Goal: Transaction & Acquisition: Purchase product/service

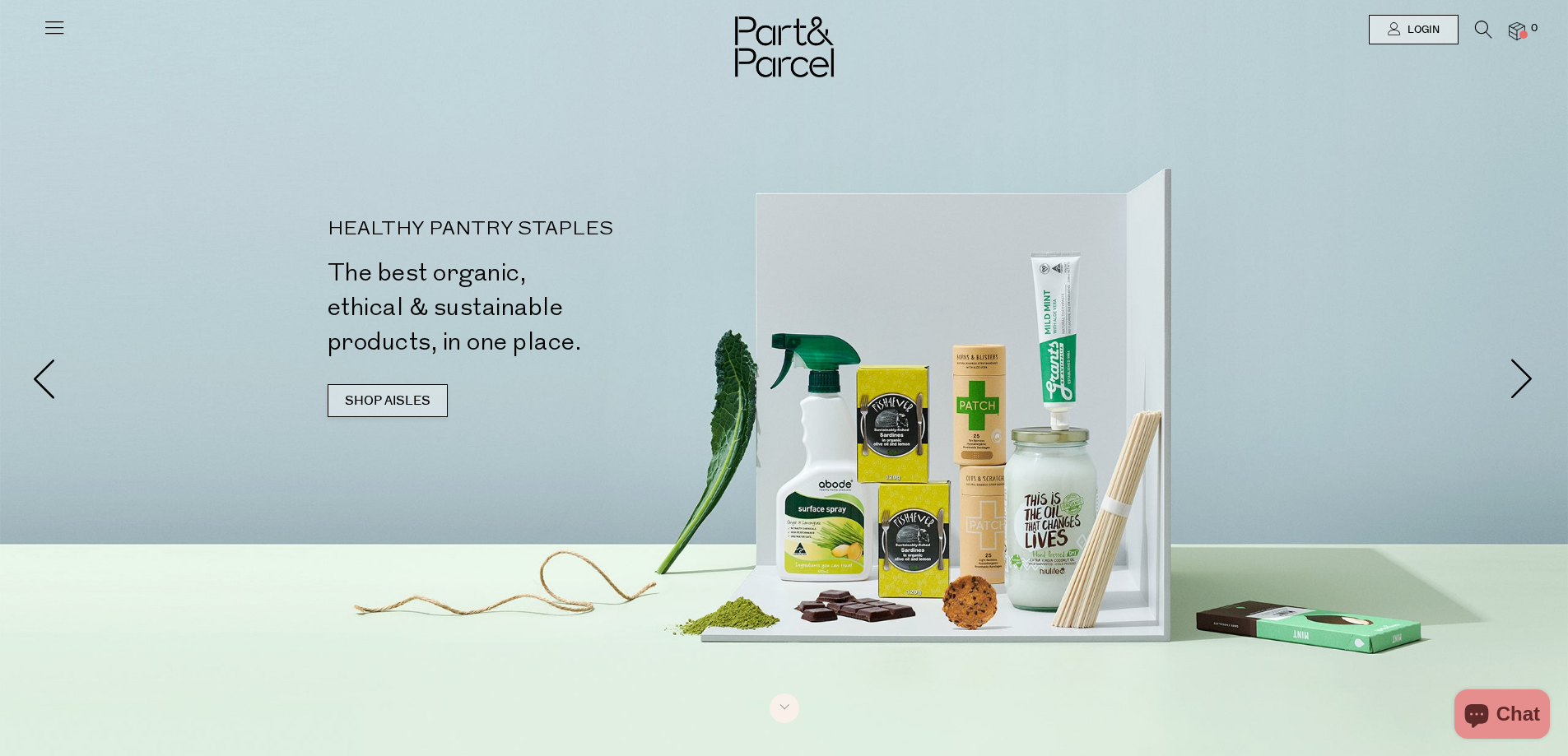
click at [386, 402] on link "SHOP AISLES" at bounding box center [387, 401] width 120 height 33
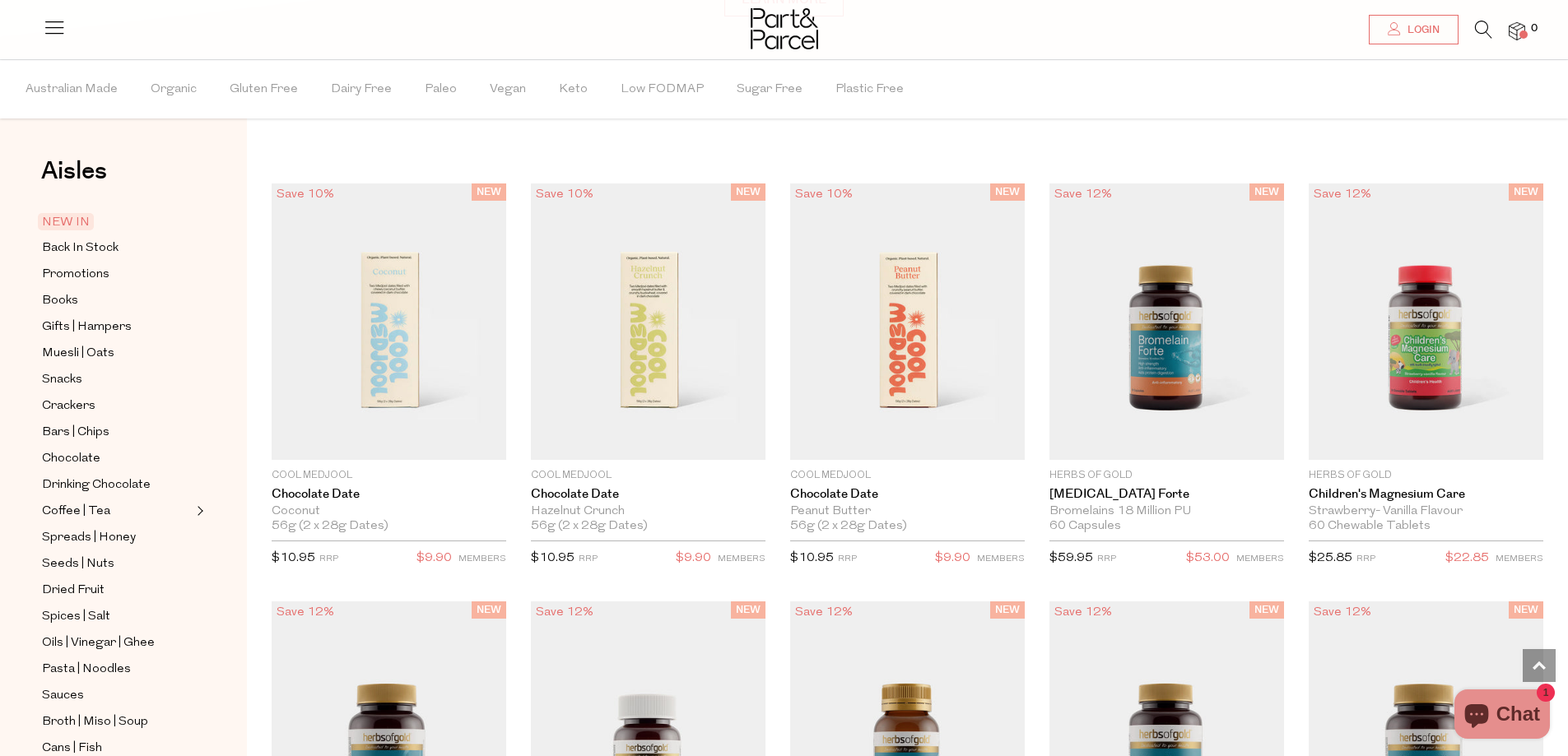
scroll to position [1407, 0]
click at [68, 81] on span "Australian Made" at bounding box center [72, 89] width 92 height 58
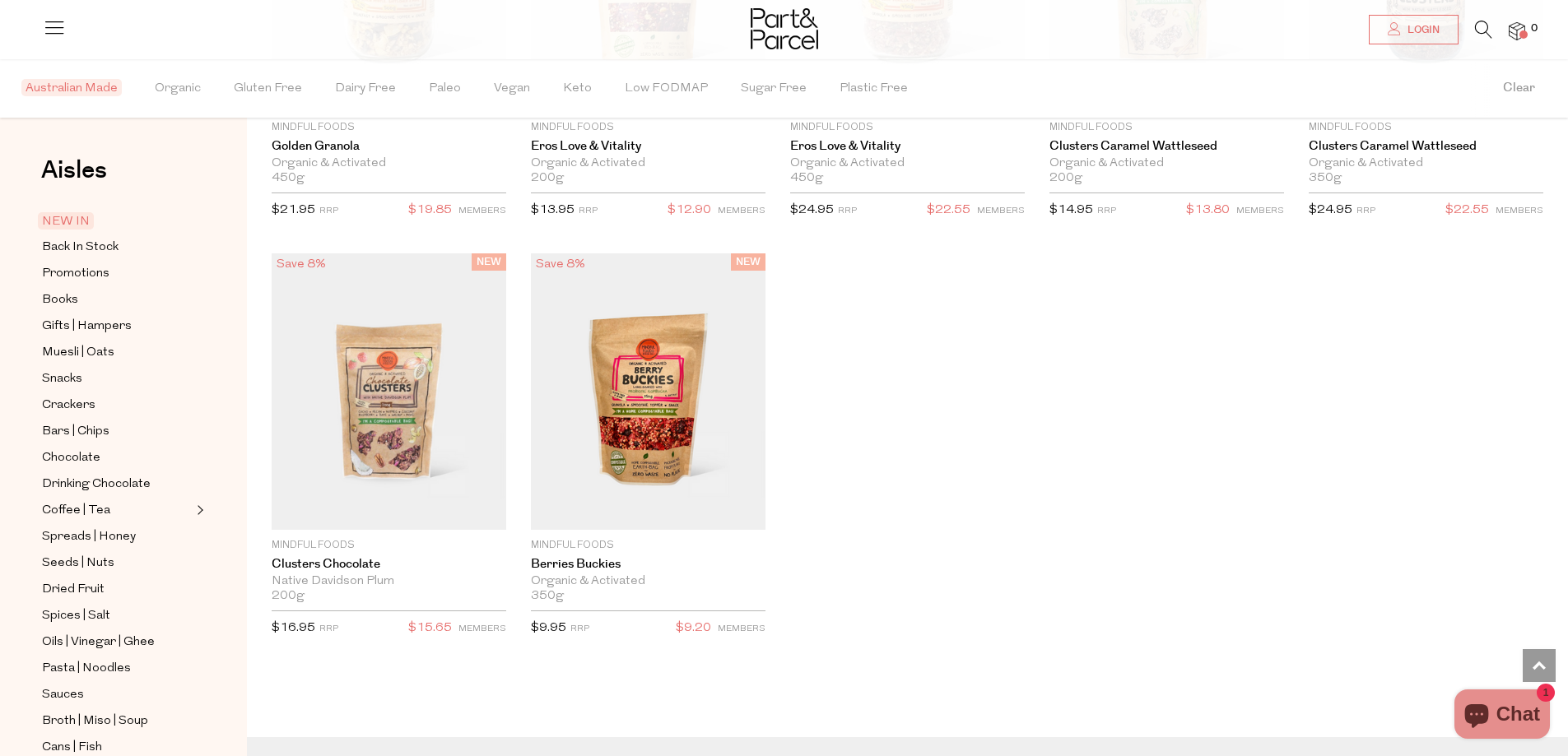
scroll to position [3173, 0]
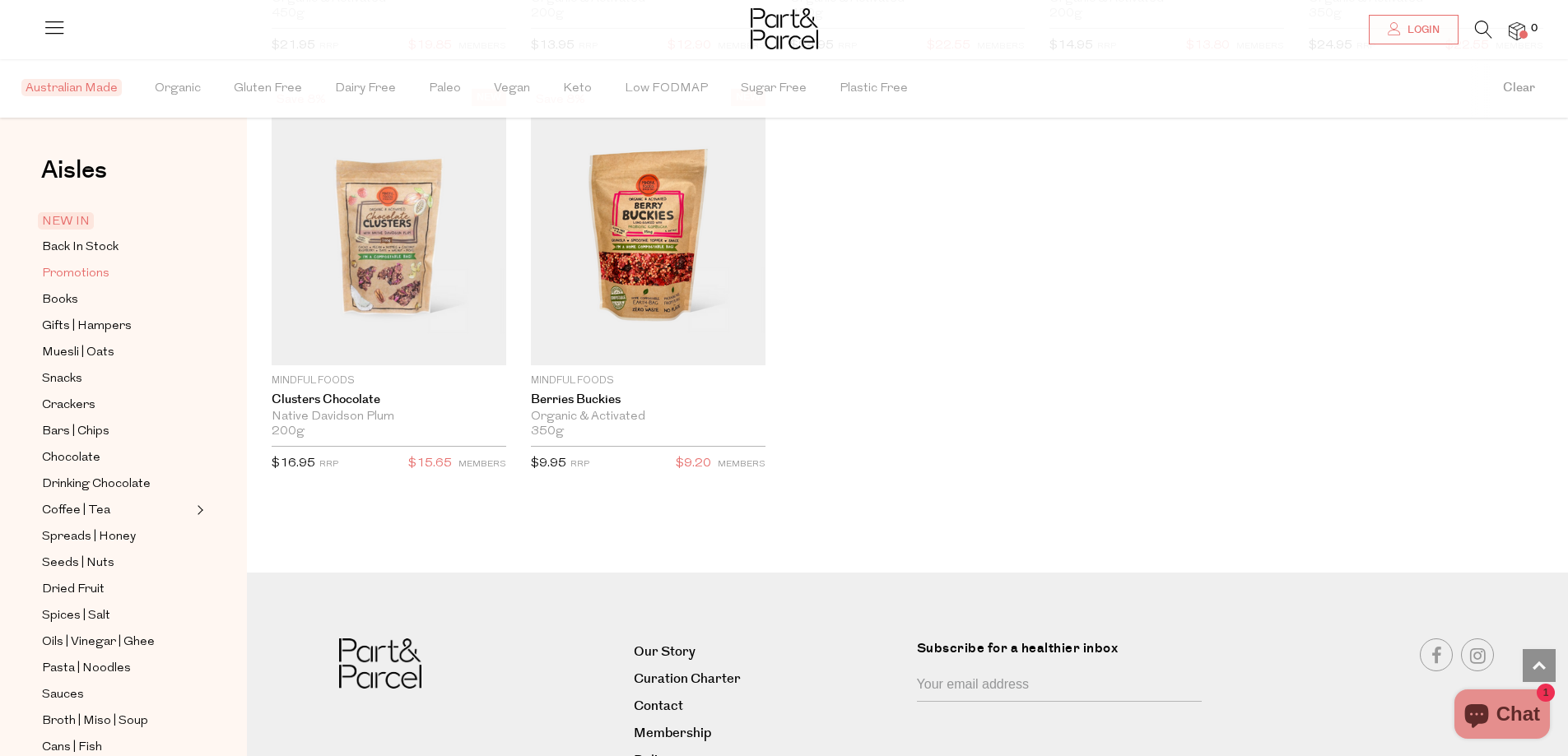
click at [75, 270] on span "Promotions" at bounding box center [76, 274] width 67 height 20
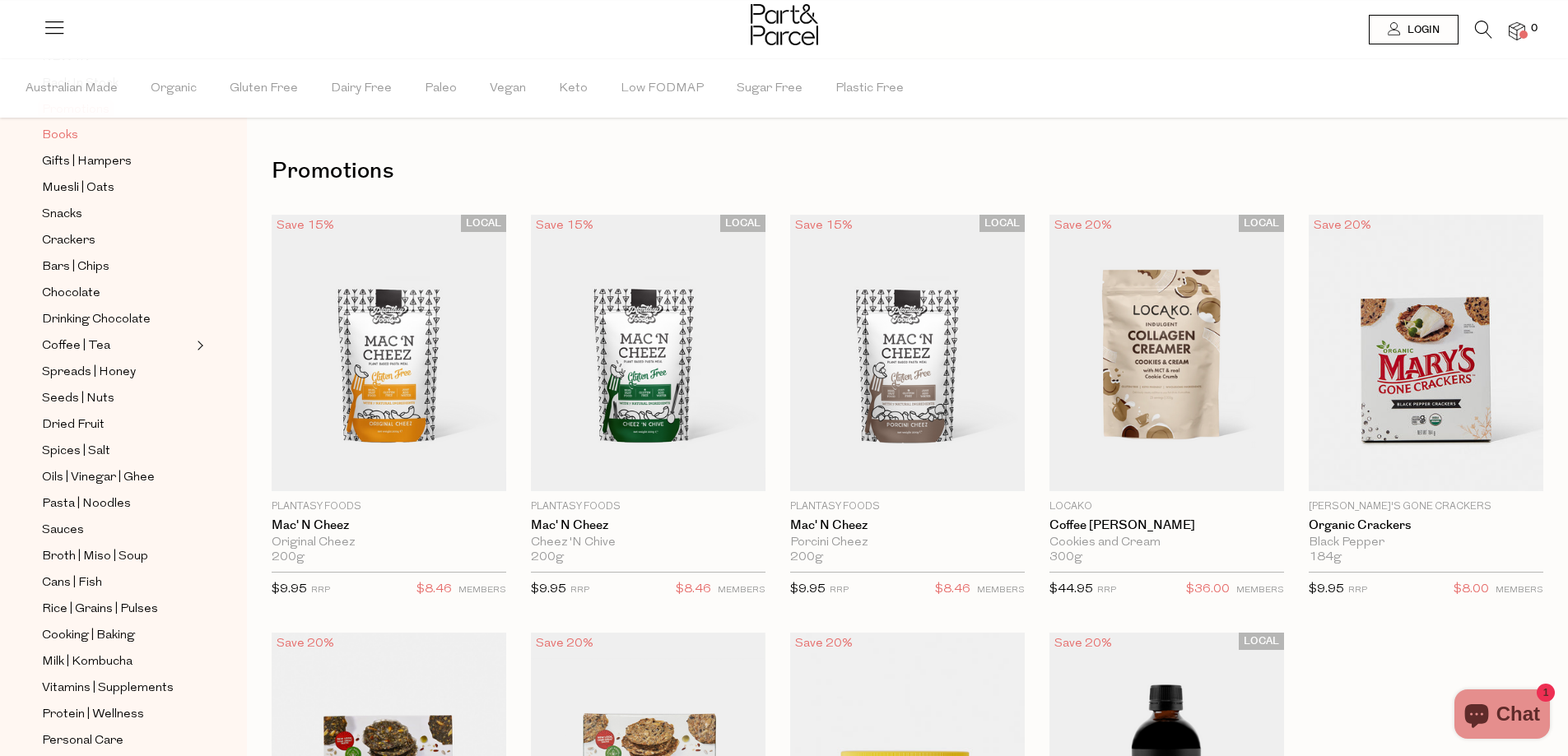
scroll to position [247, 0]
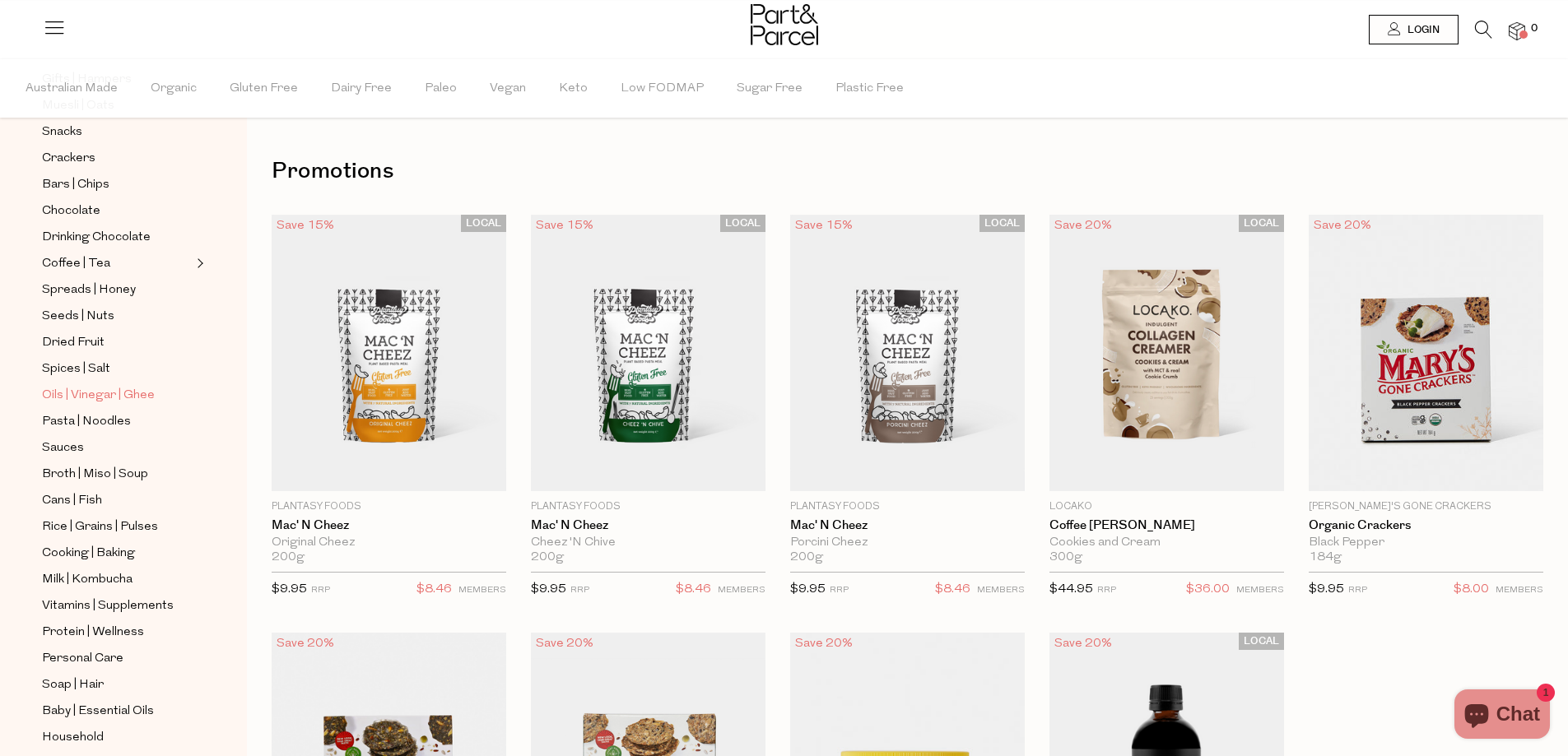
click at [73, 386] on span "Oils | Vinegar | Ghee" at bounding box center [99, 396] width 112 height 20
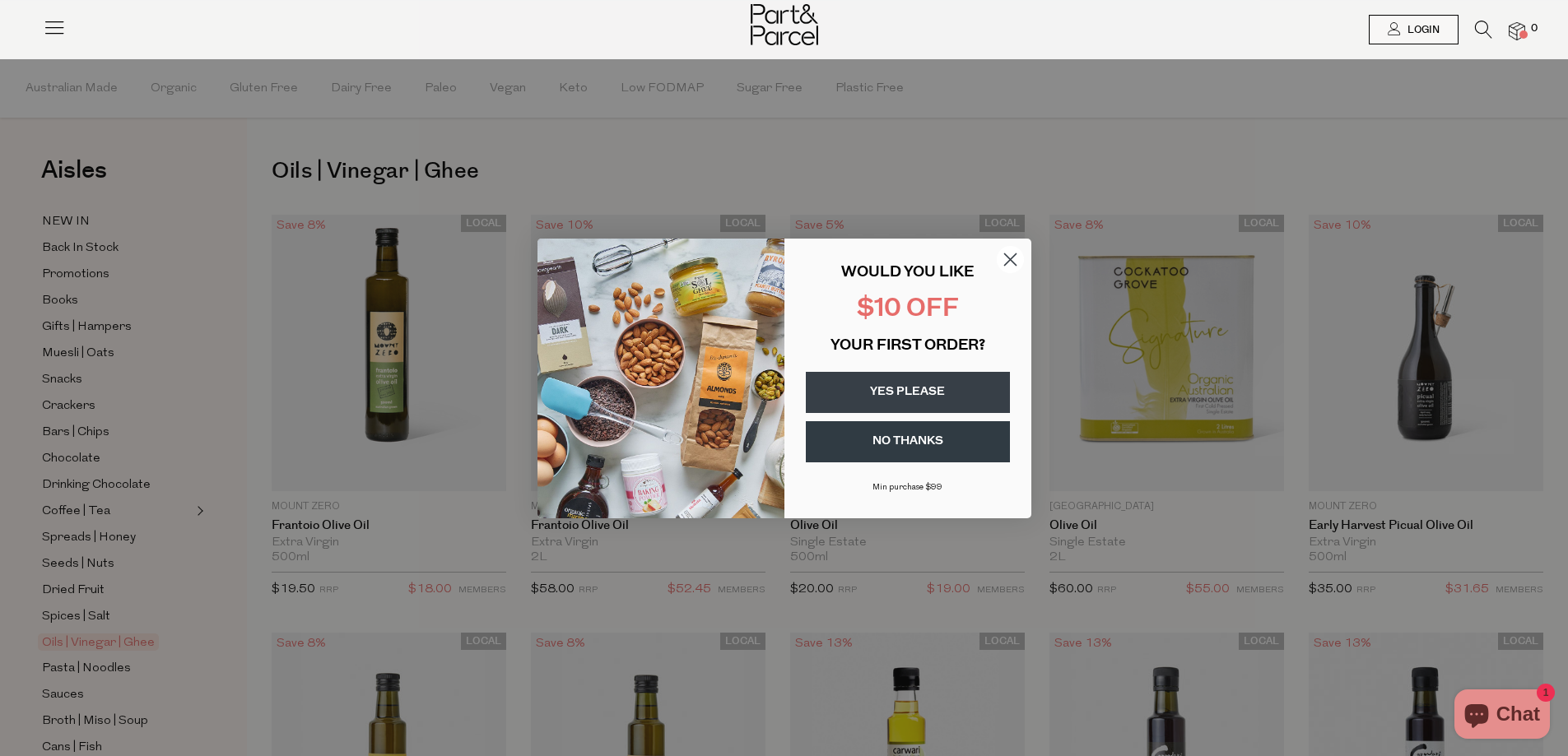
click at [921, 394] on button "YES PLEASE" at bounding box center [908, 392] width 204 height 41
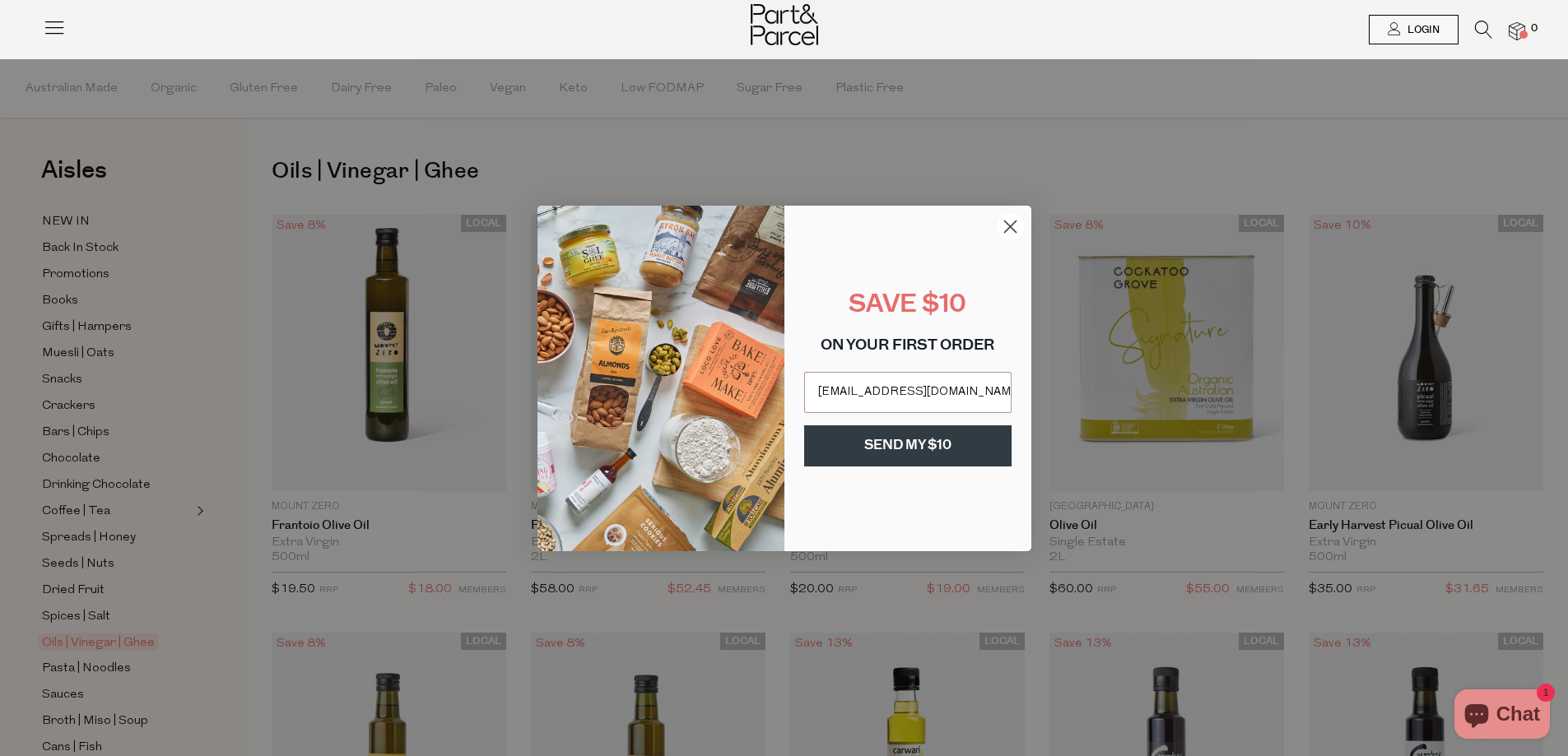
type input "catdew@bigpond.net.au"
click at [944, 440] on button "SEND MY $10" at bounding box center [908, 446] width 207 height 41
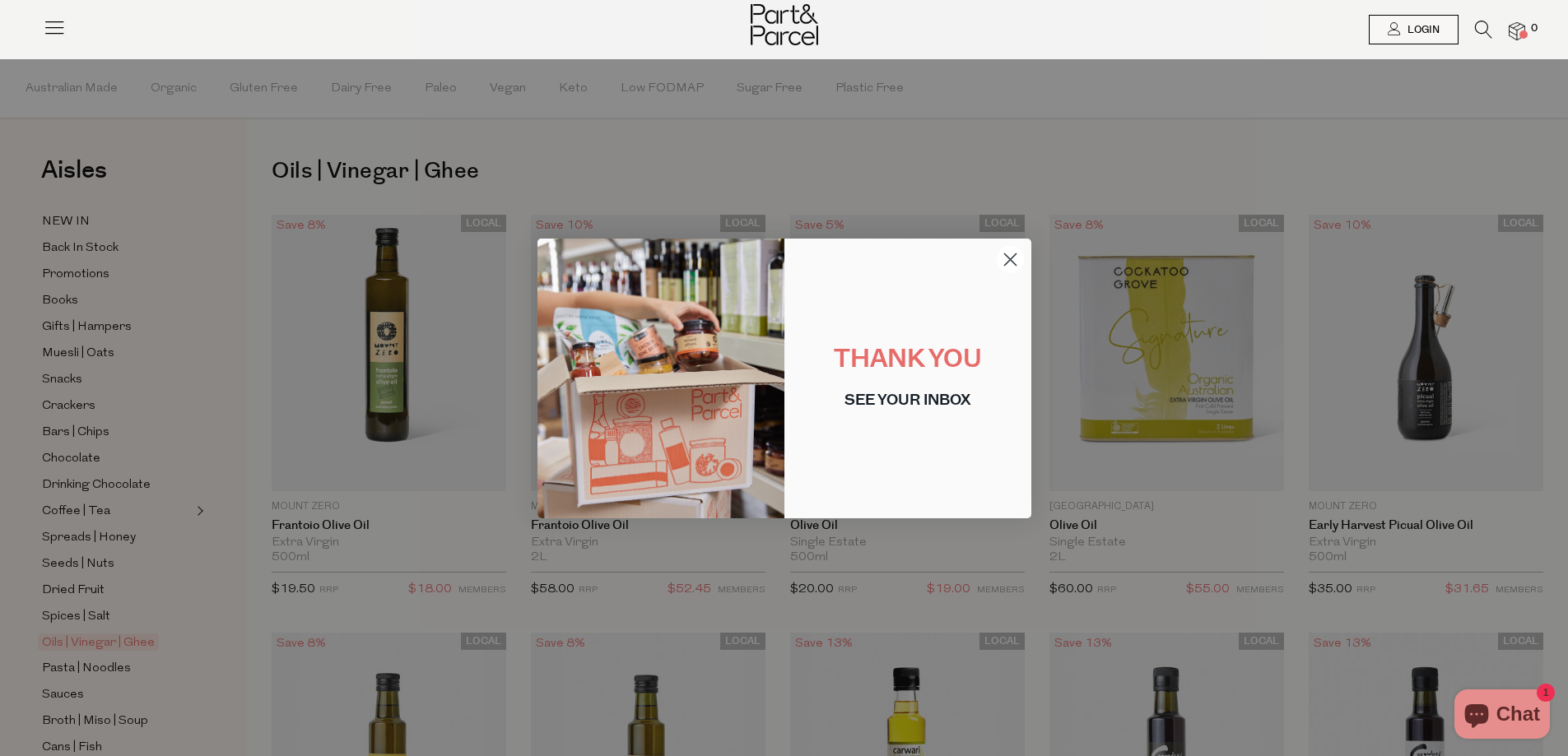
click at [1012, 257] on icon "Close dialog" at bounding box center [1010, 258] width 11 height 11
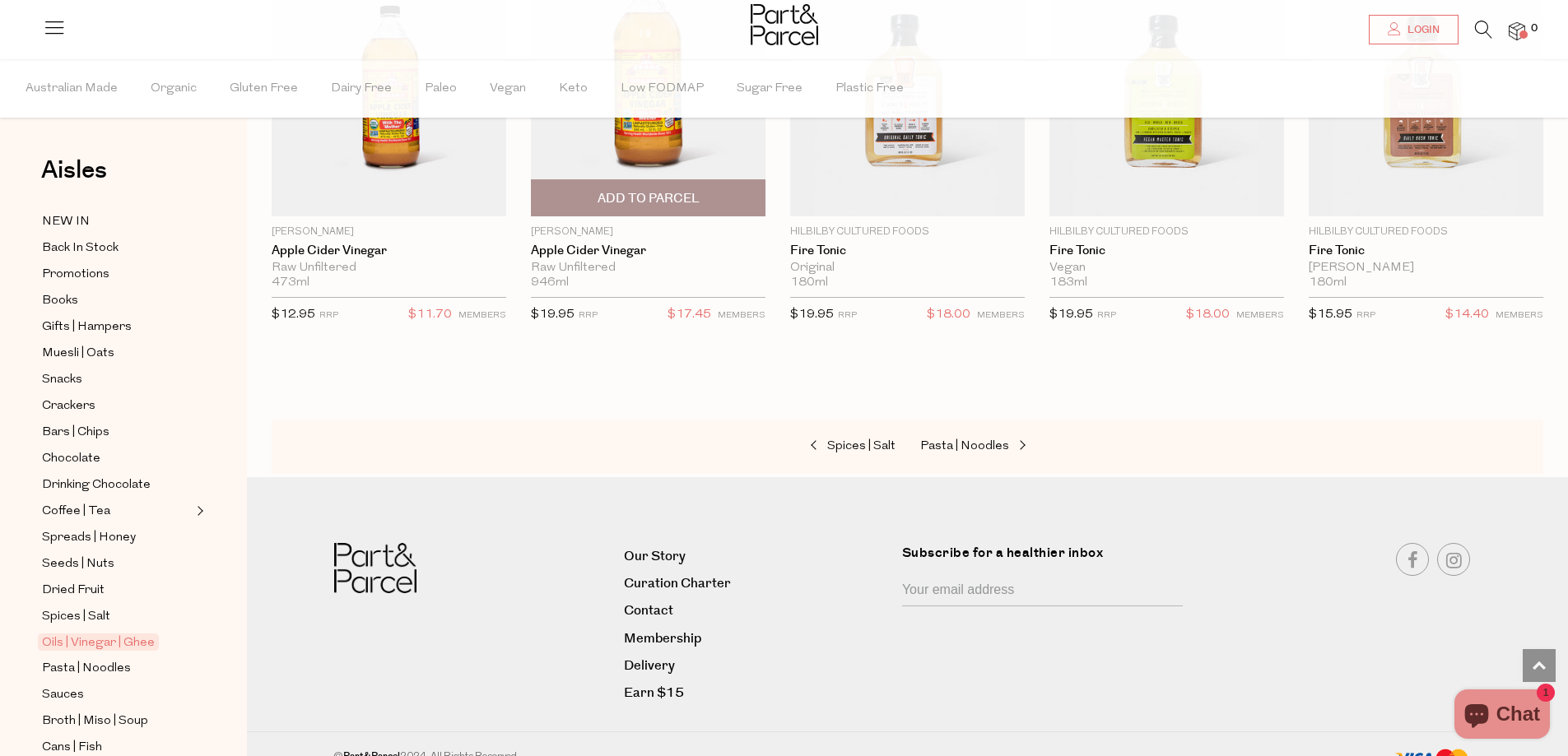
scroll to position [3455, 0]
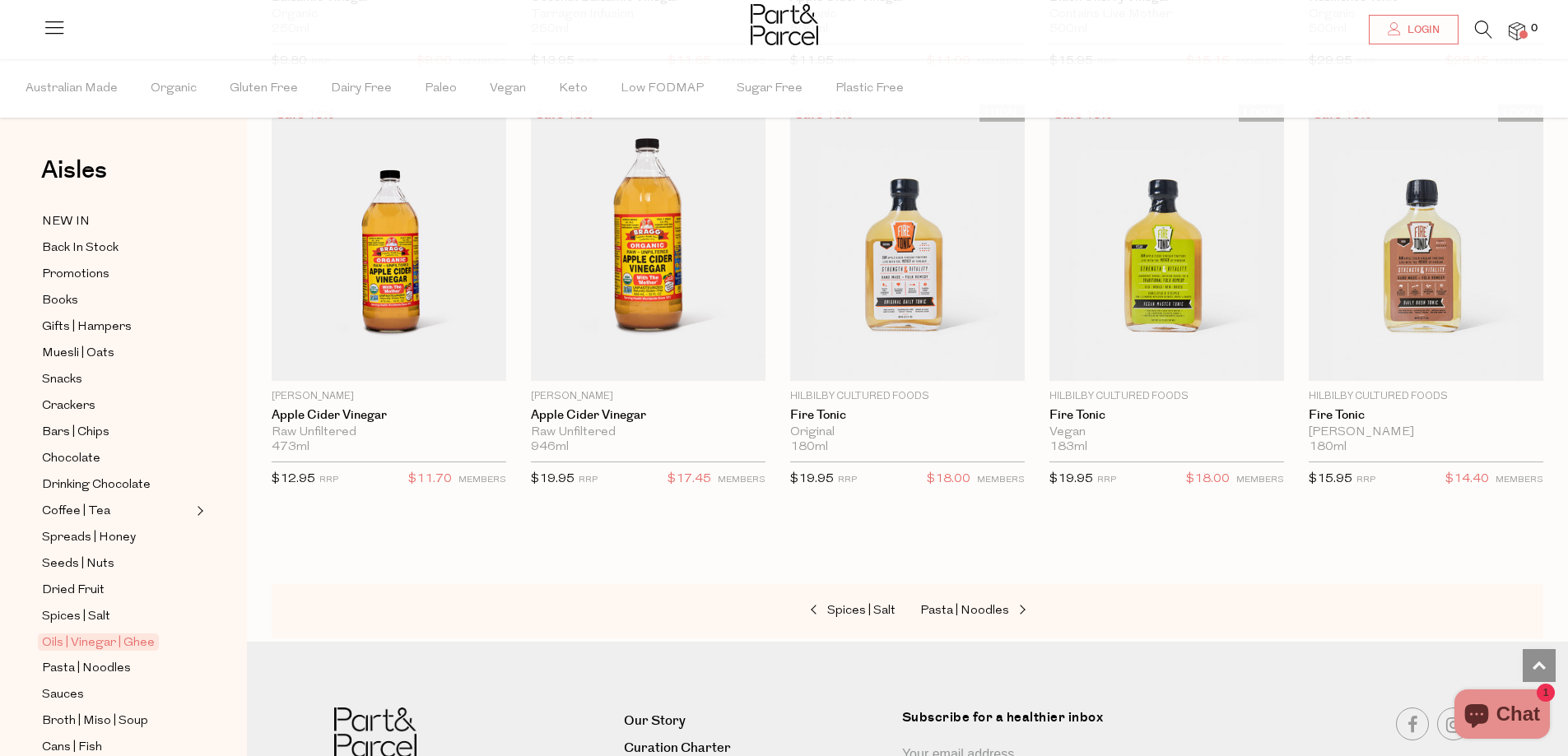
click at [1482, 27] on icon at bounding box center [1483, 29] width 17 height 18
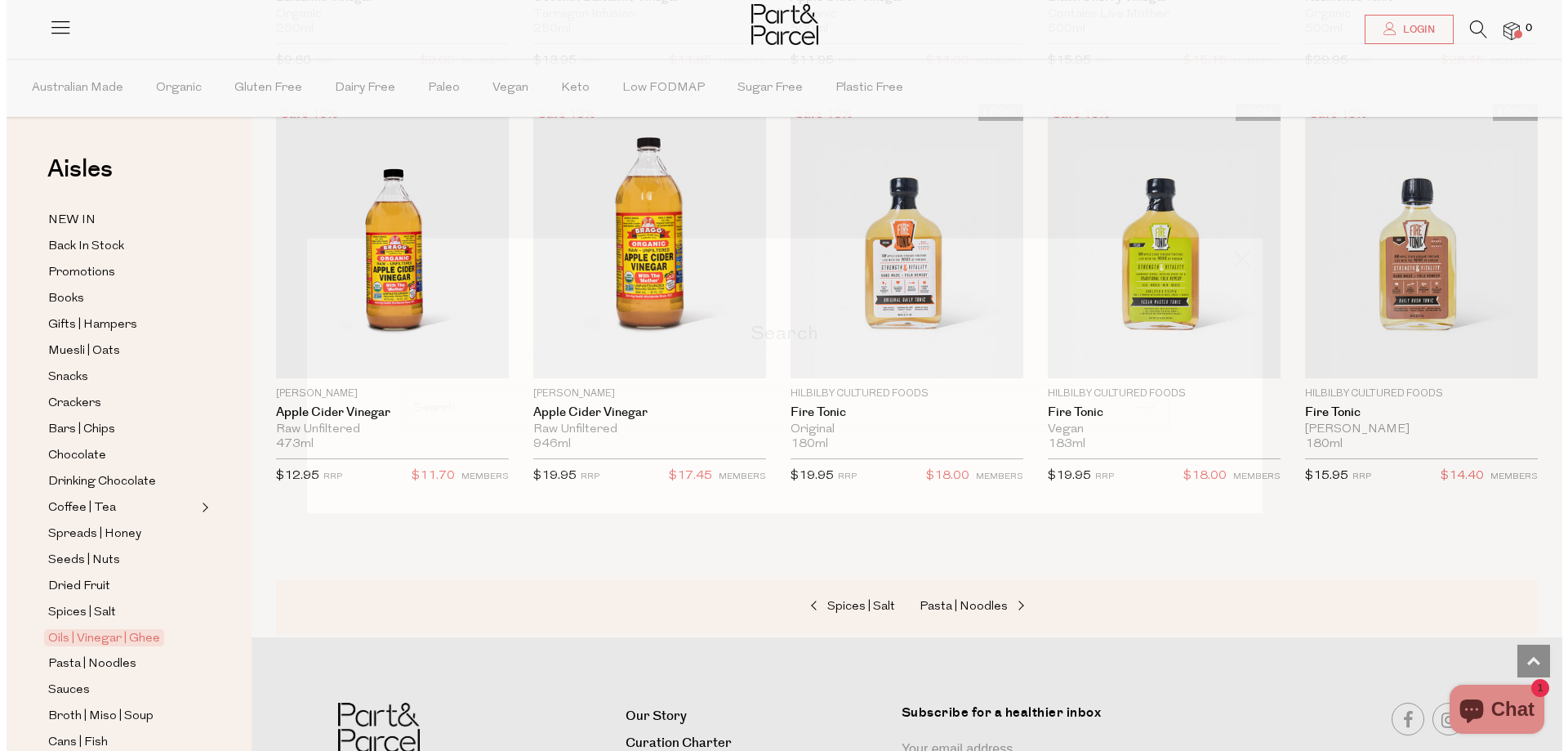
scroll to position [3455, 0]
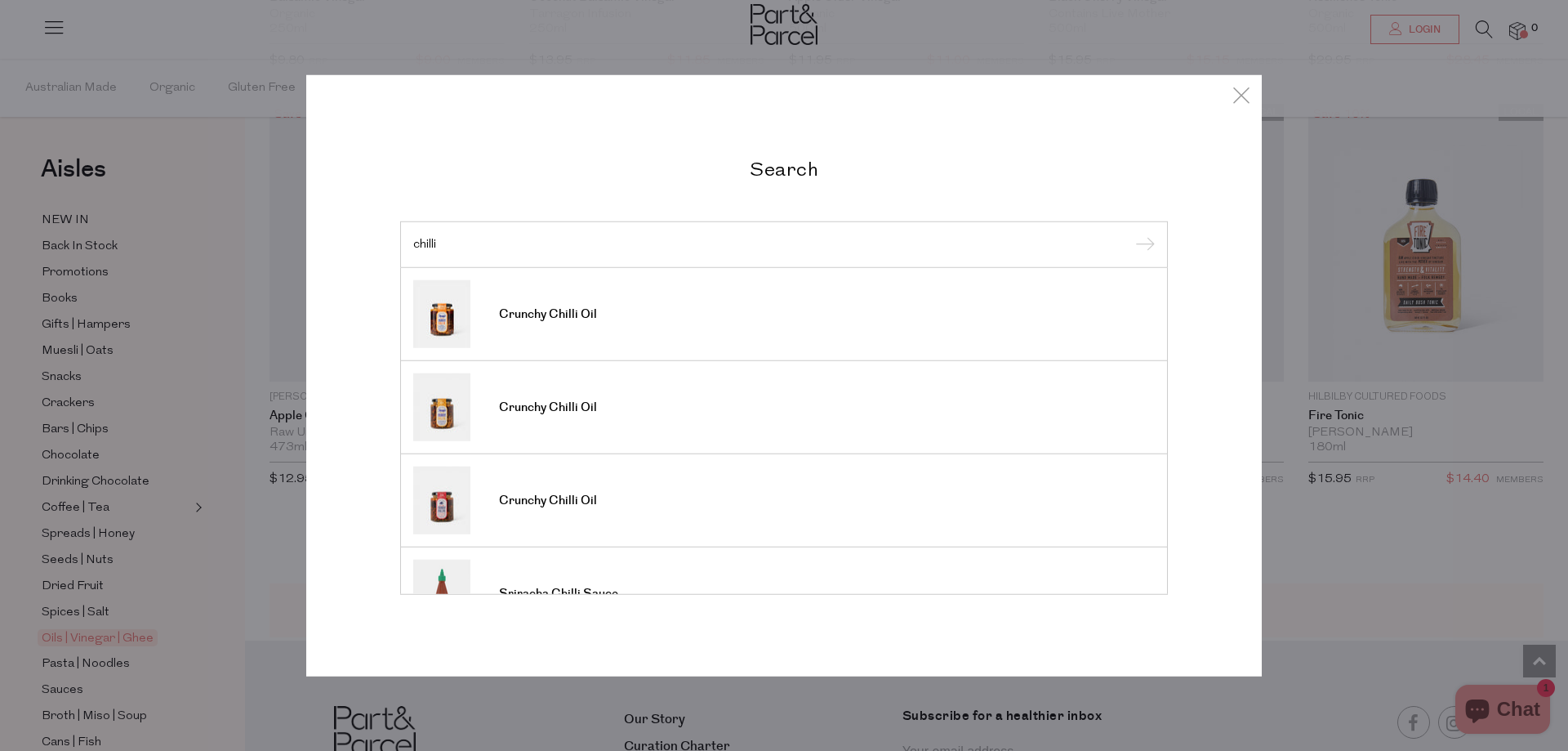
type input "chilli"
click at [533, 233] on div "chilli" at bounding box center [784, 244] width 768 height 47
click at [570, 314] on span "Crunchy Chilli Oil" at bounding box center [548, 314] width 98 height 16
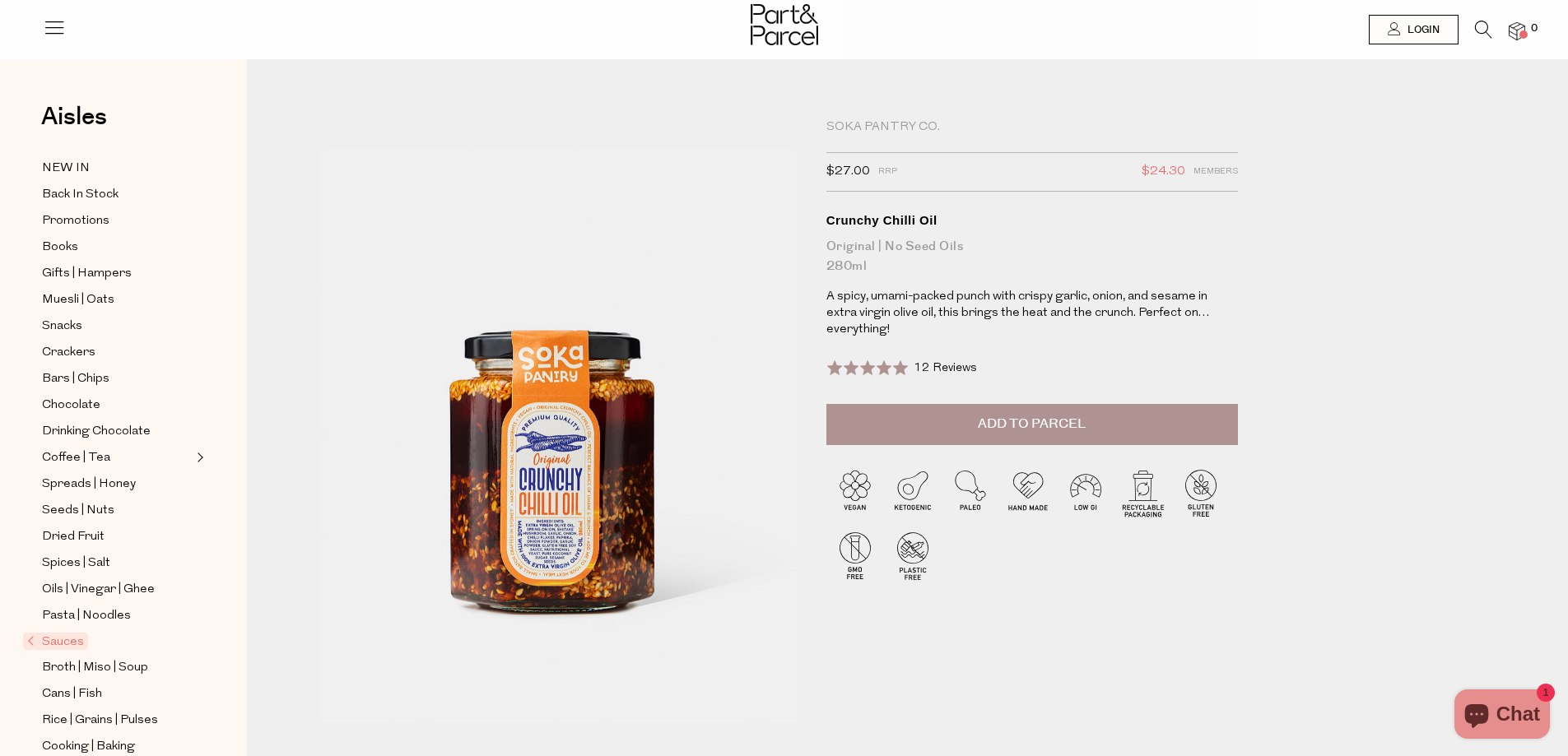
click at [67, 632] on span "Sauces" at bounding box center [55, 641] width 65 height 17
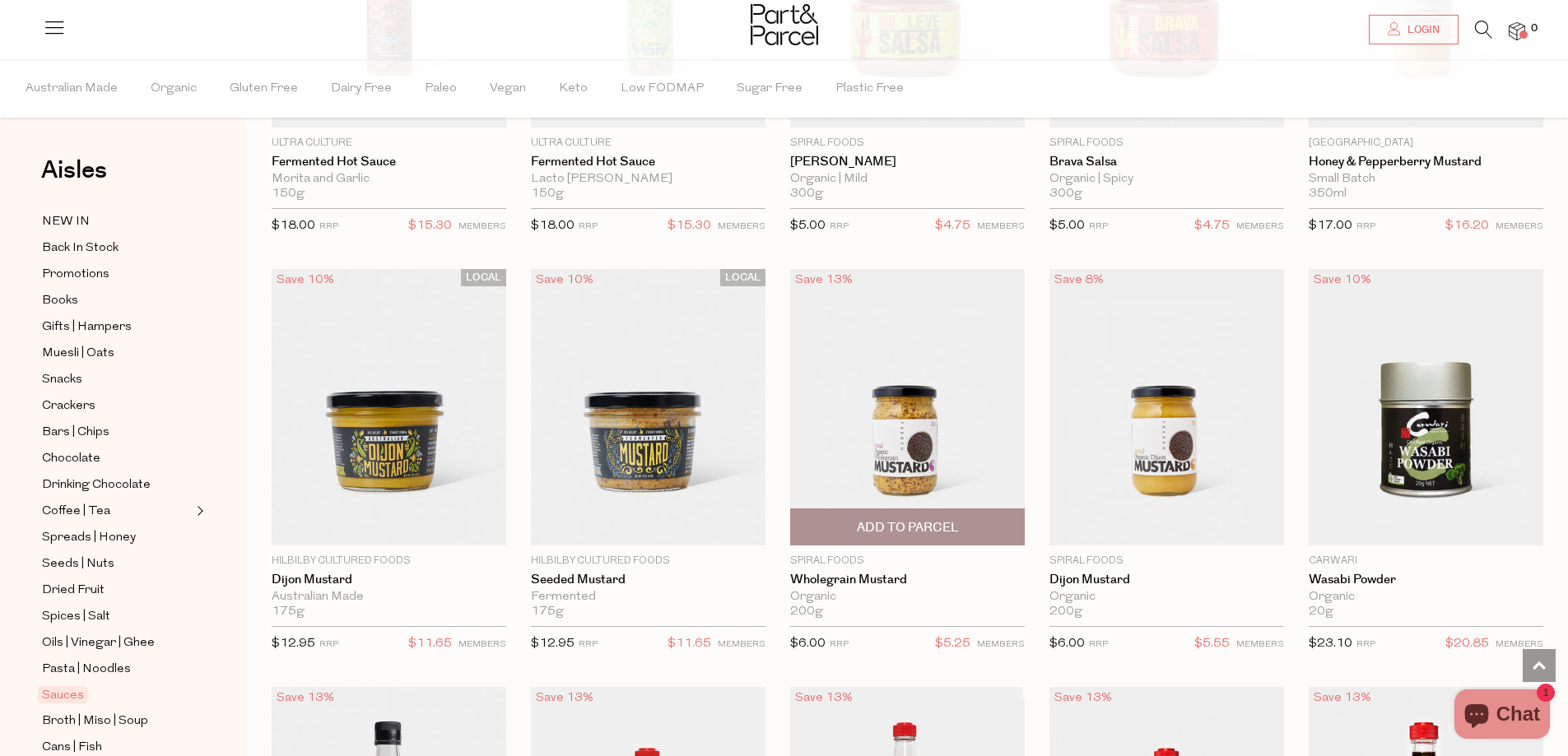
scroll to position [3372, 0]
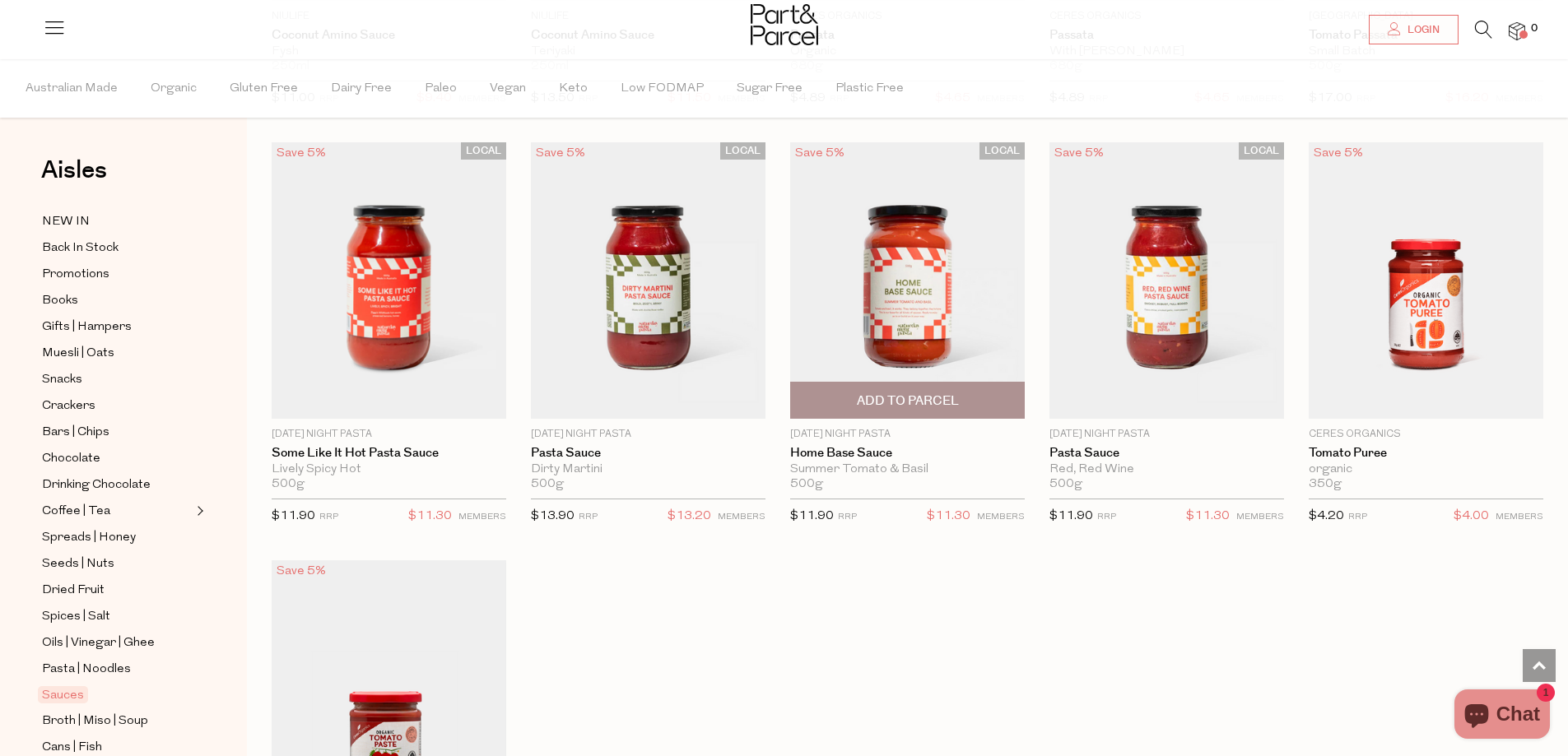
scroll to position [5173, 0]
